Goal: Navigation & Orientation: Find specific page/section

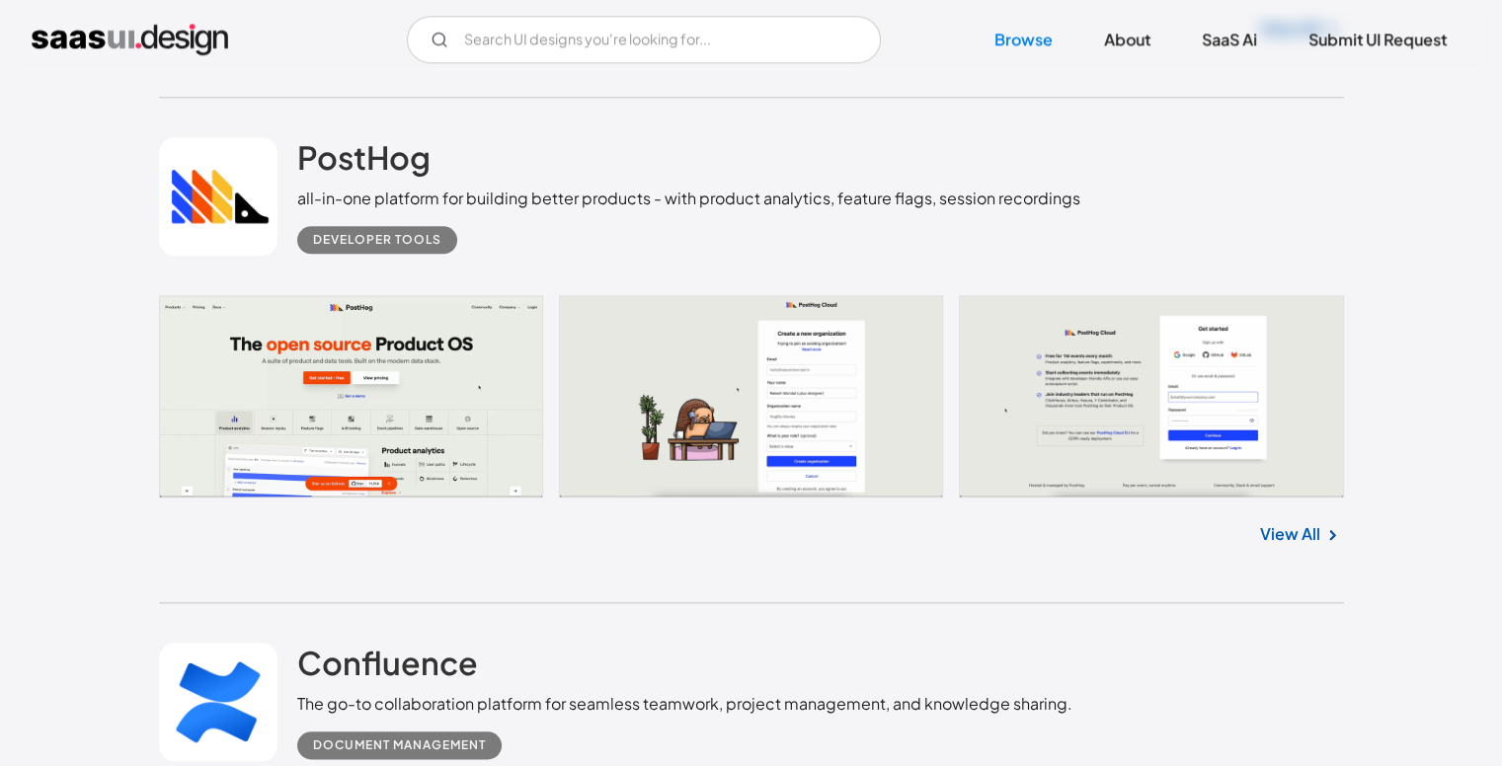
scroll to position [2074, 0]
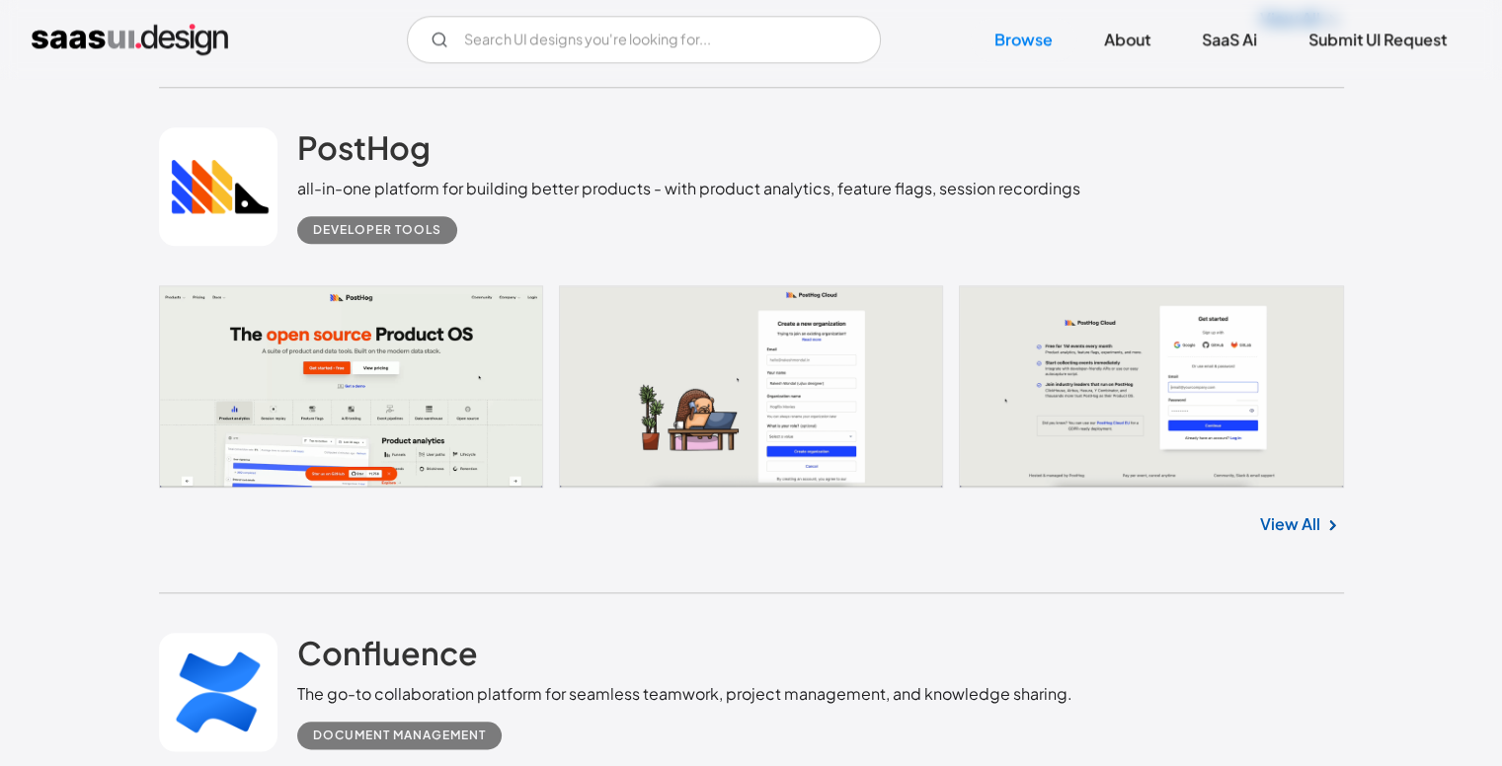
click at [510, 219] on div "Developer tools" at bounding box center [688, 221] width 783 height 43
click at [1288, 515] on link "View All" at bounding box center [1290, 525] width 60 height 24
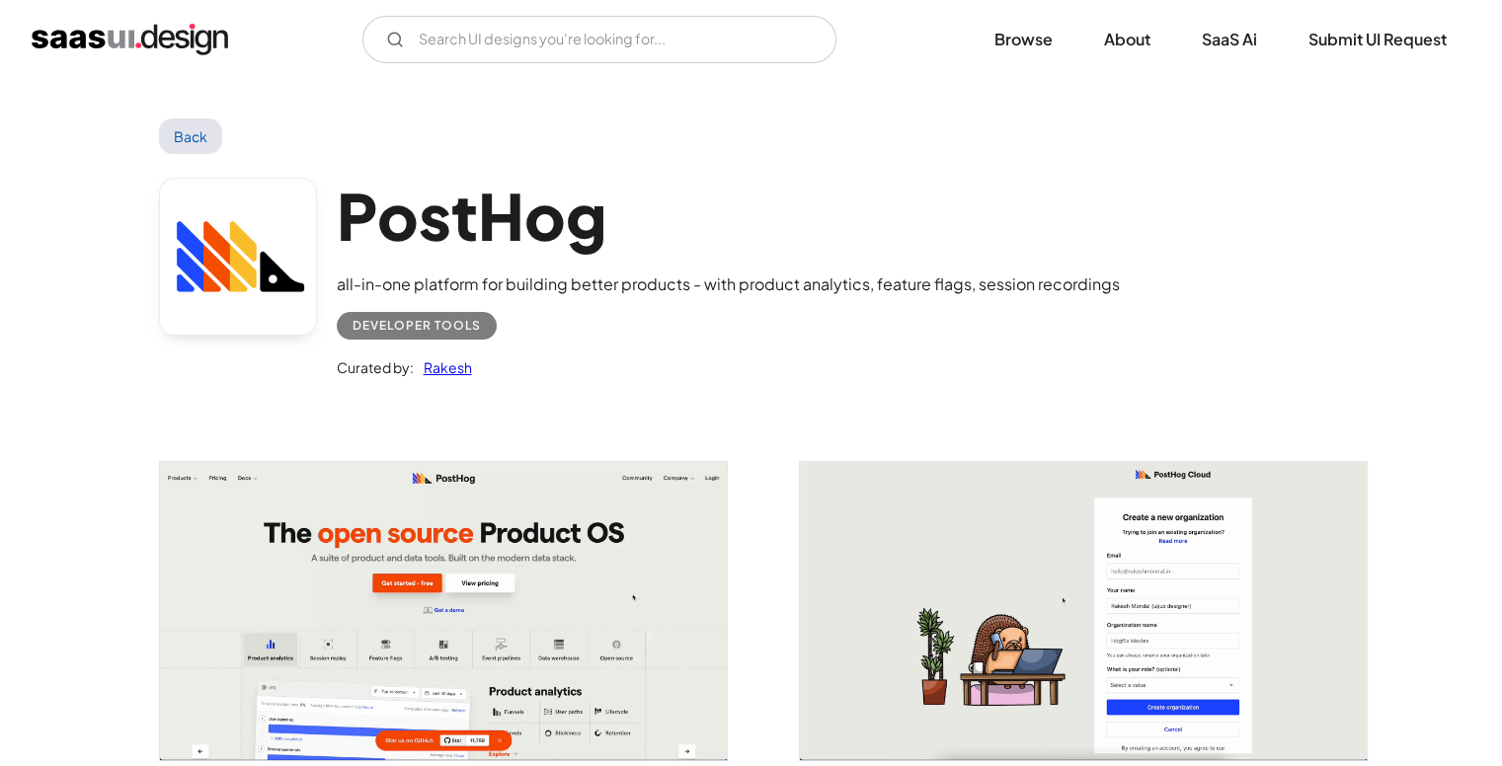
click at [458, 250] on h1 "PostHog" at bounding box center [728, 216] width 783 height 76
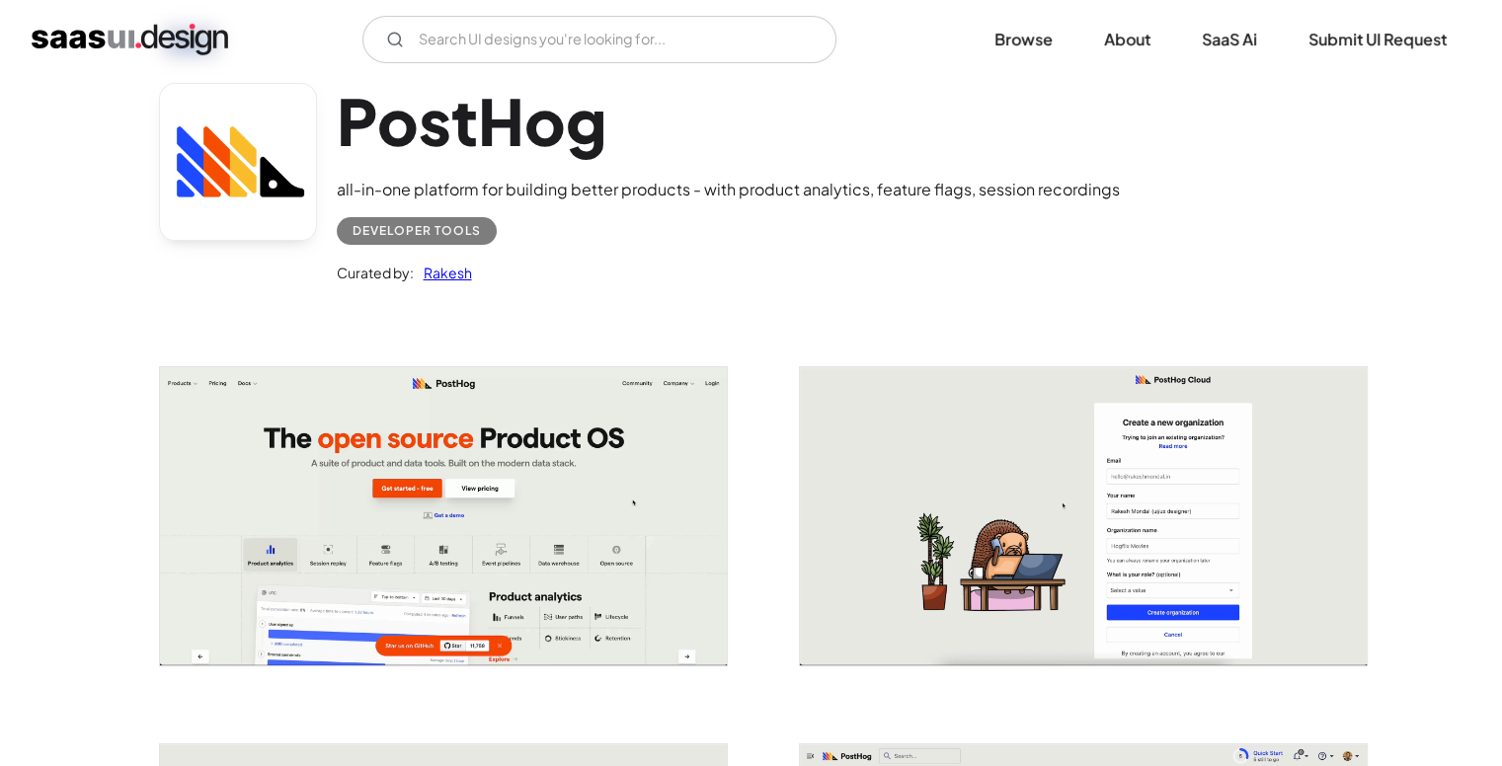
scroll to position [99, 0]
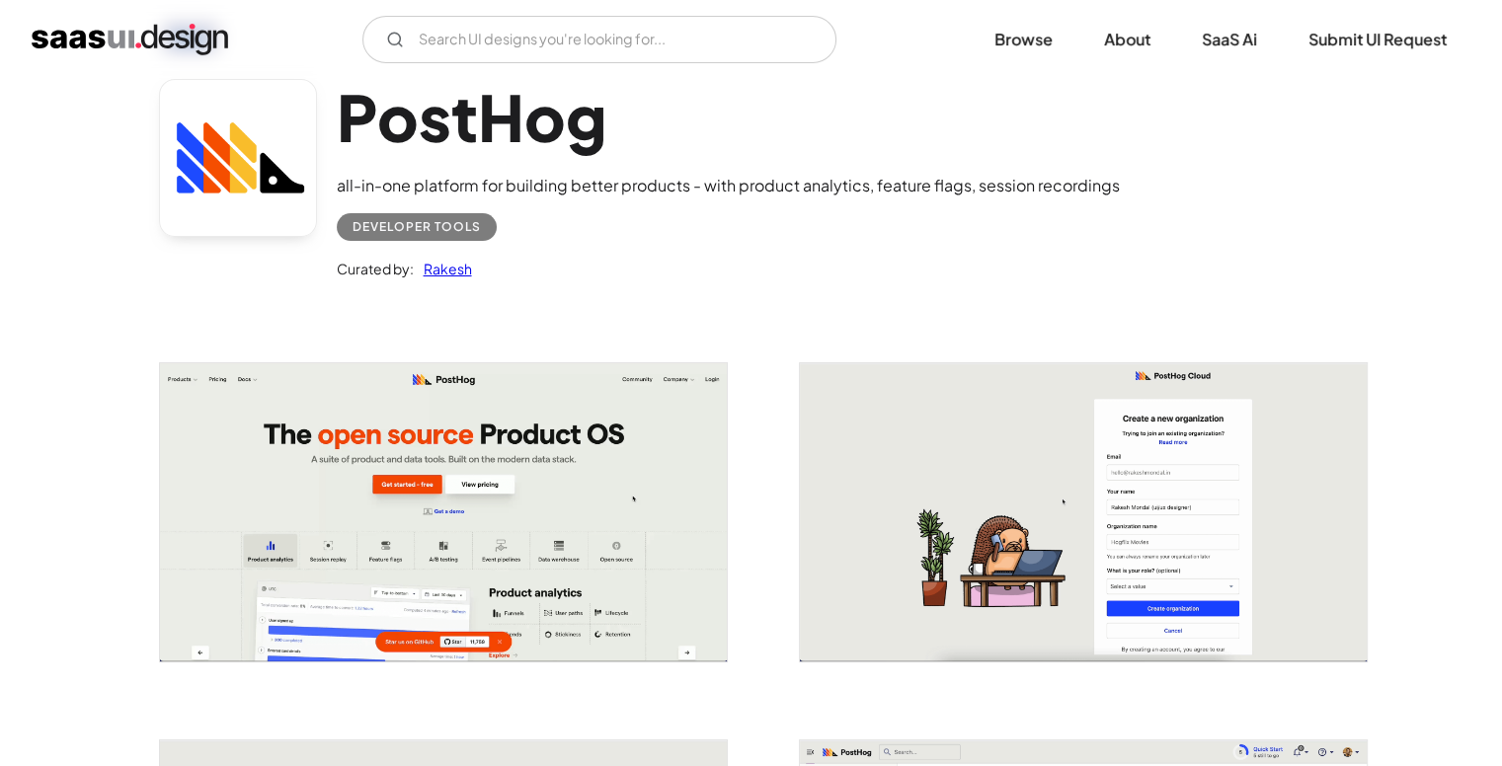
click at [258, 166] on link at bounding box center [238, 158] width 158 height 158
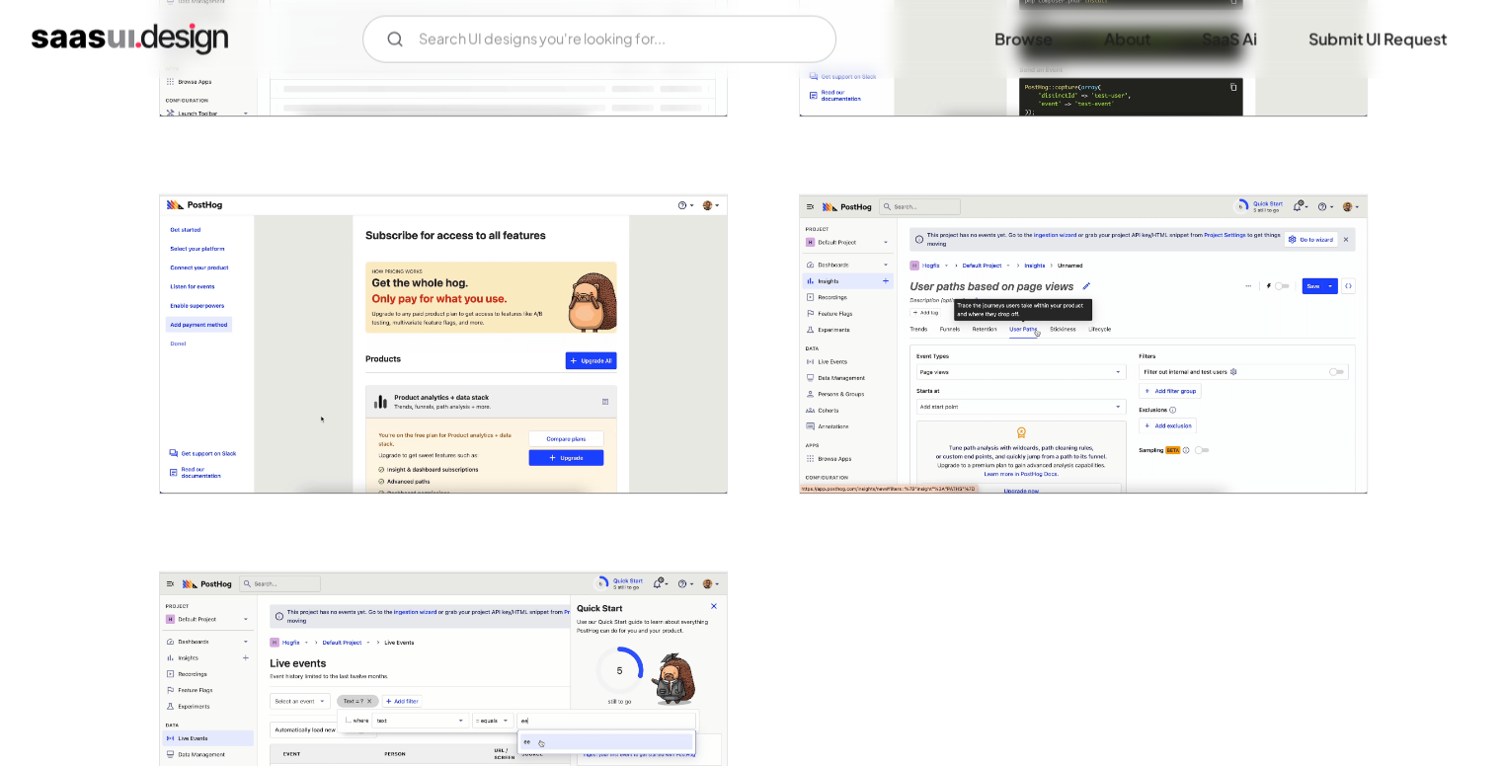
scroll to position [4444, 0]
